Goal: Task Accomplishment & Management: Use online tool/utility

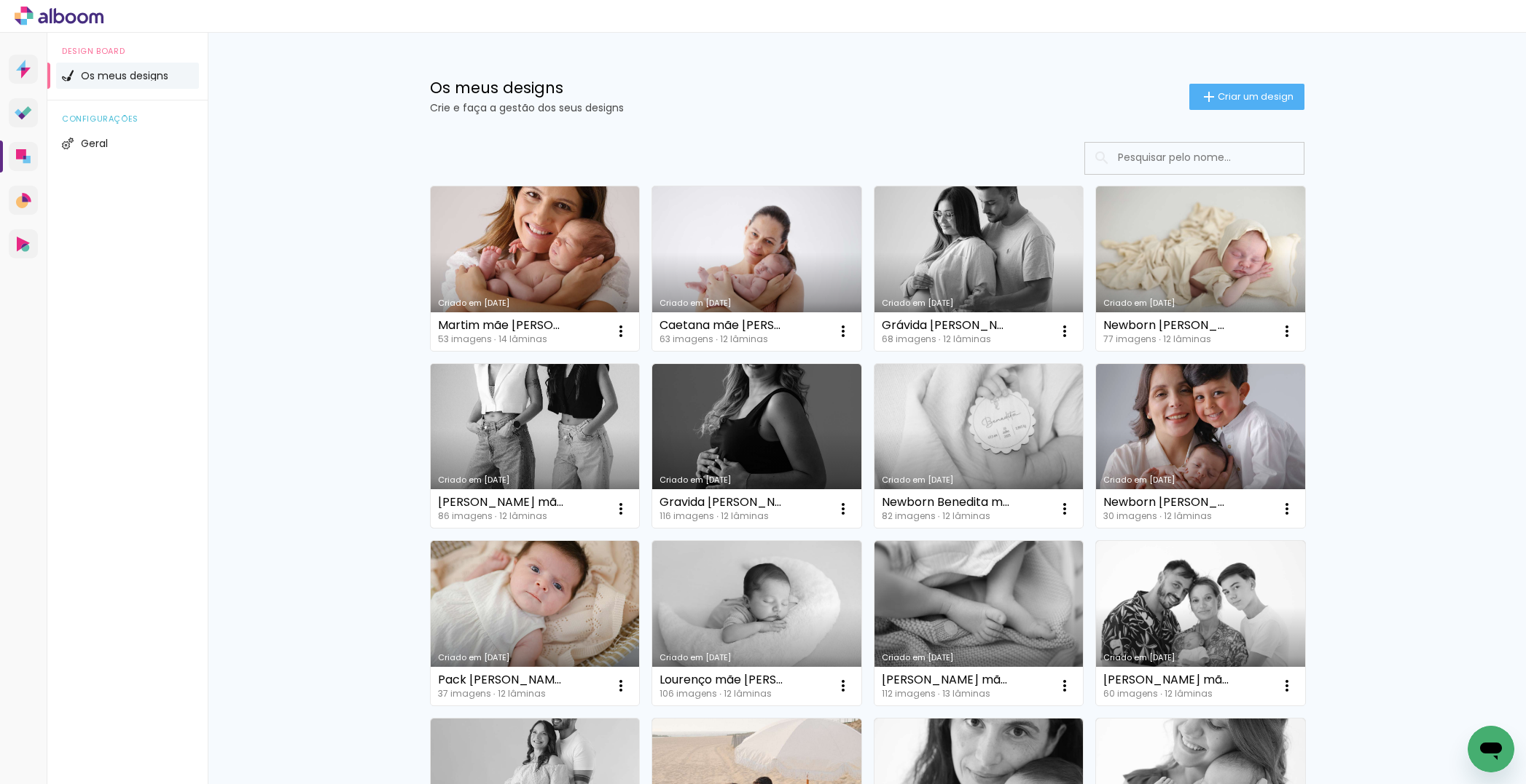
click at [535, 440] on link "Criado em [DATE]" at bounding box center [535, 446] width 209 height 165
